Goal: Information Seeking & Learning: Check status

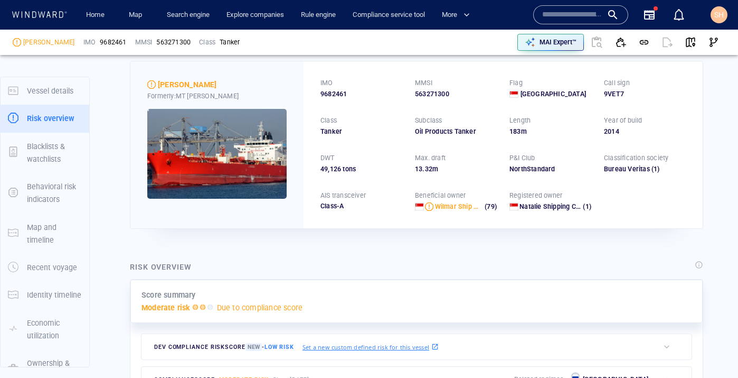
scroll to position [27, 0]
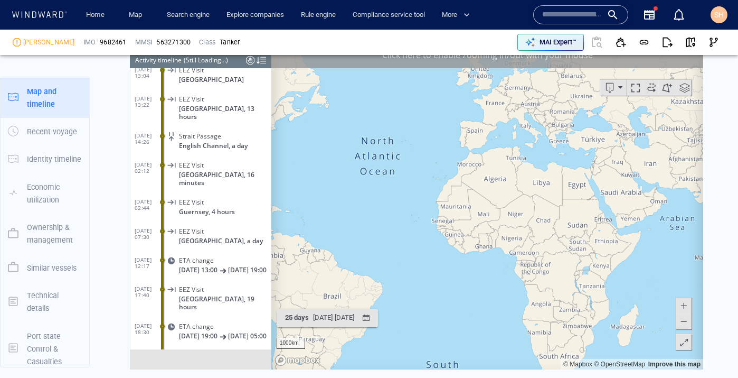
scroll to position [7764, 0]
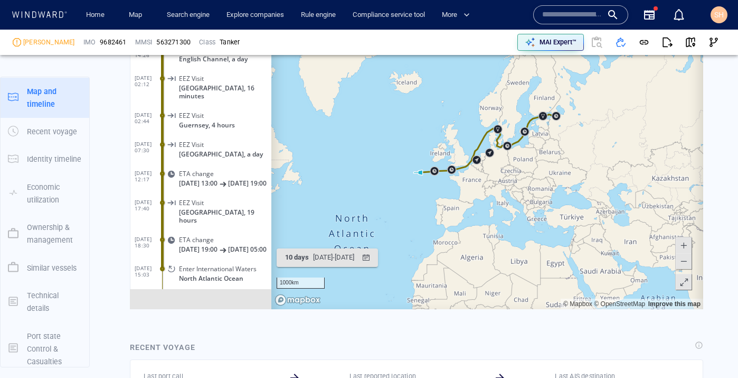
scroll to position [1151, 0]
